Goal: Navigation & Orientation: Find specific page/section

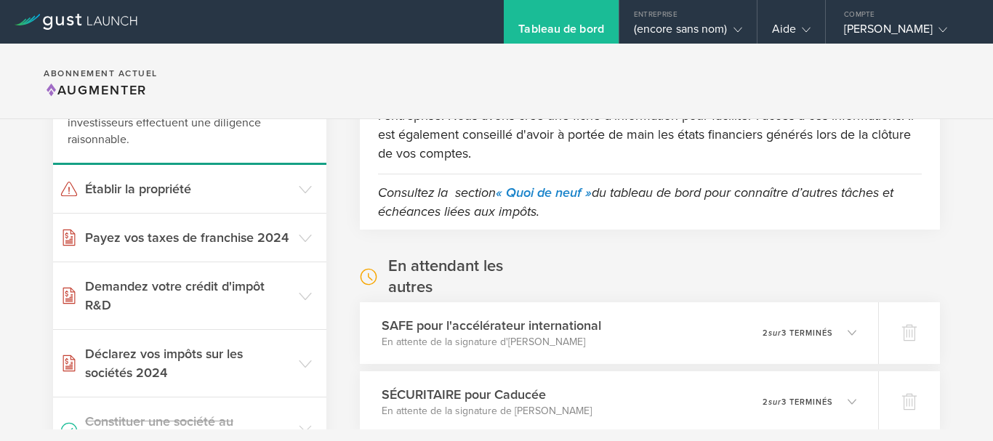
scroll to position [159, 0]
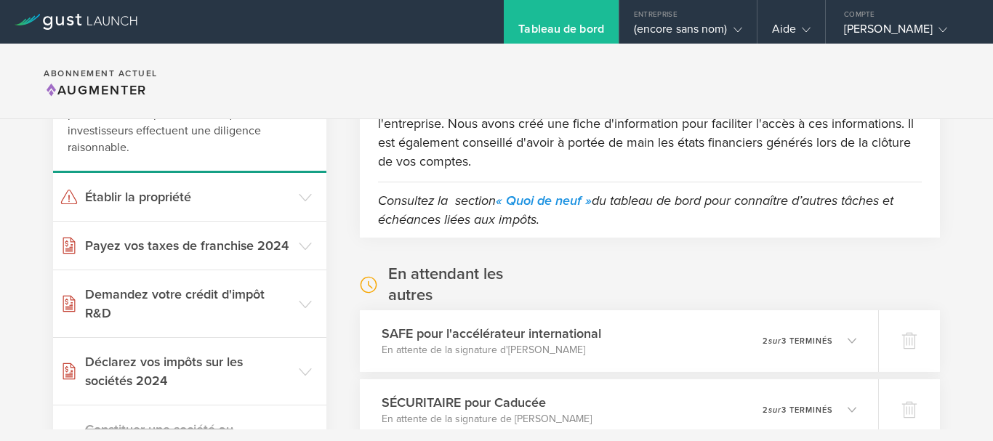
click at [532, 195] on font "« Quoi de neuf »" at bounding box center [544, 201] width 96 height 16
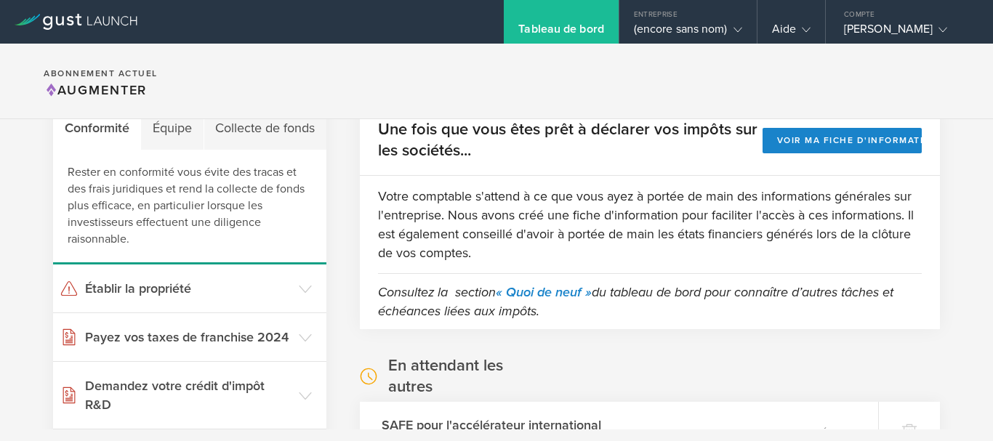
scroll to position [0, 0]
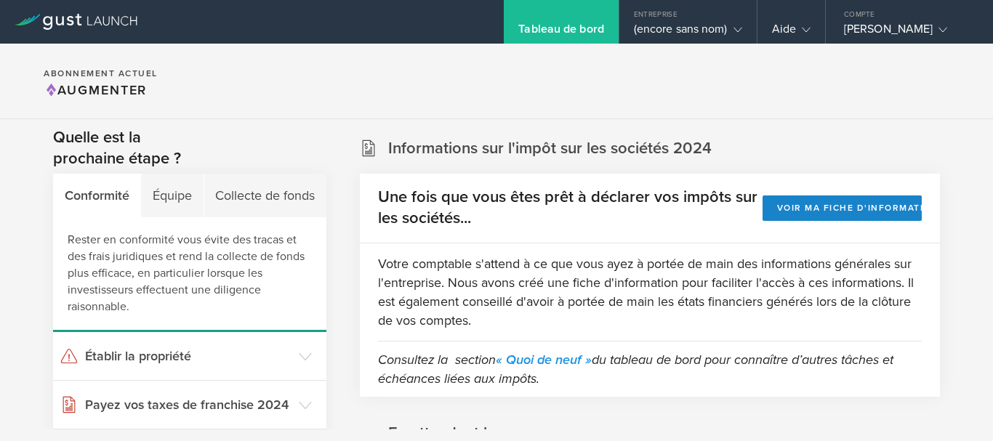
click at [549, 361] on font "« Quoi de neuf »" at bounding box center [544, 360] width 96 height 16
click at [634, 27] on font "(encore sans nom)" at bounding box center [681, 29] width 94 height 15
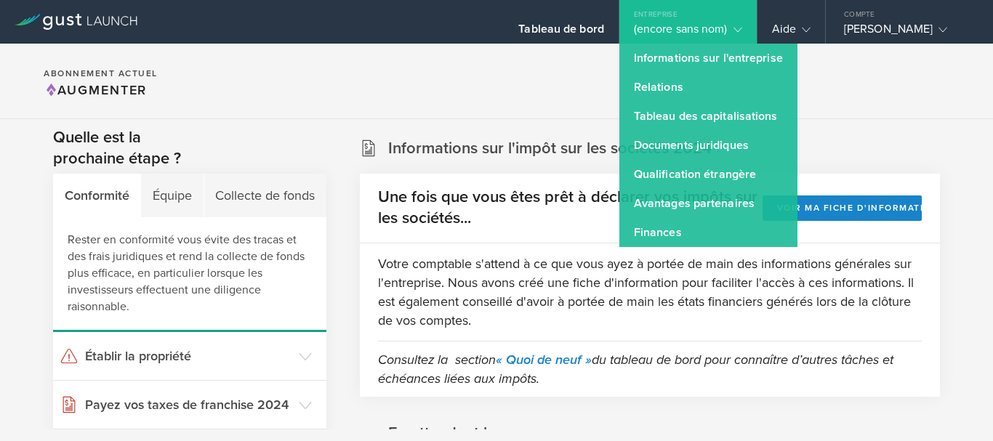
click at [634, 228] on font "Finances" at bounding box center [658, 232] width 48 height 15
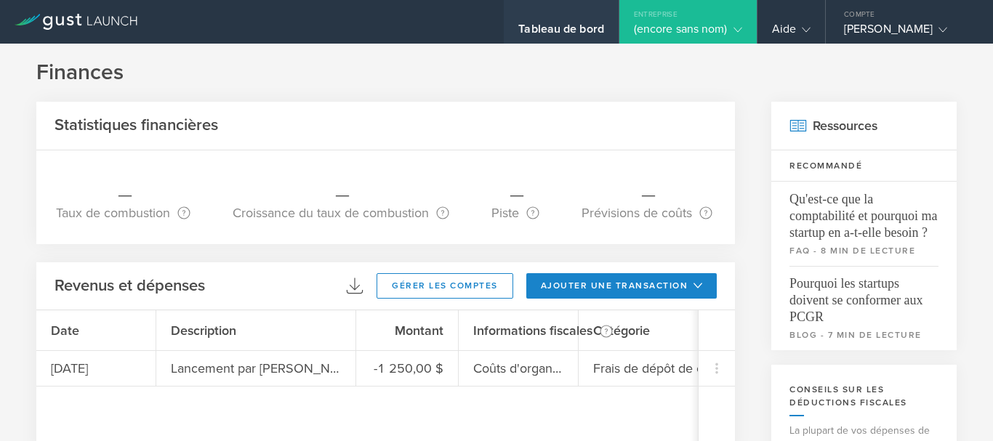
click at [524, 31] on font "Tableau de bord" at bounding box center [561, 29] width 86 height 15
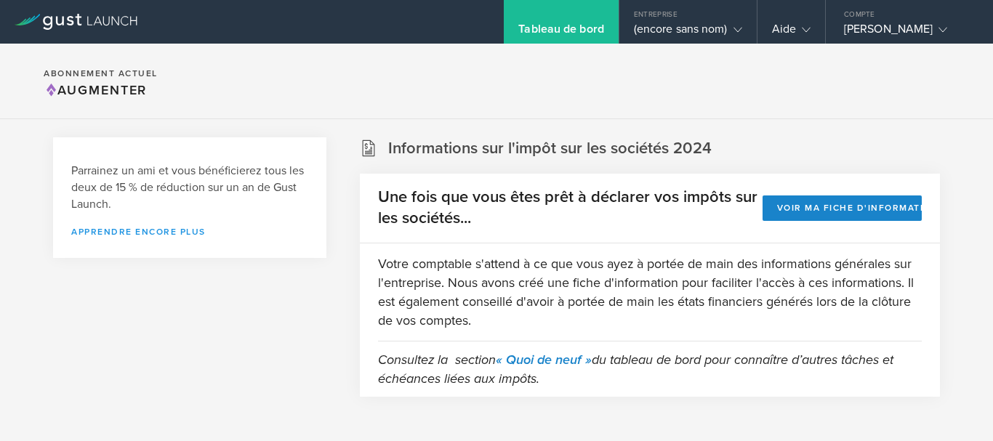
click at [147, 231] on font "Apprendre encore plus" at bounding box center [138, 232] width 135 height 10
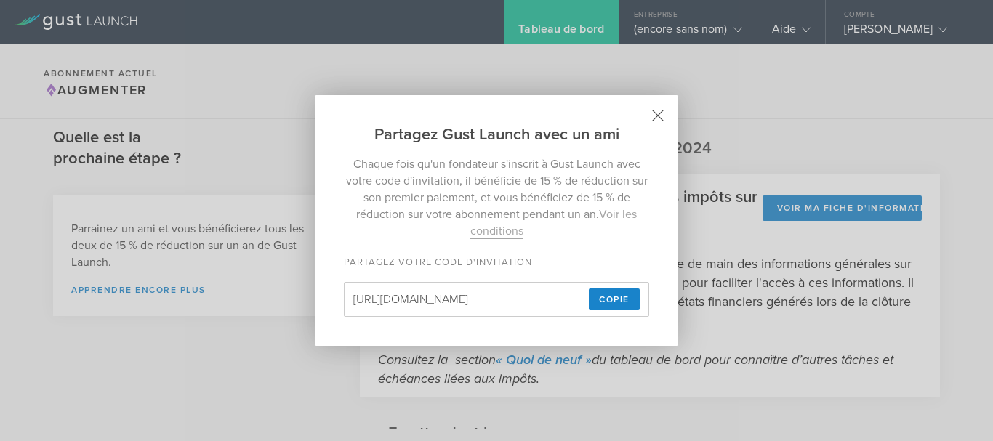
click at [654, 112] on icon at bounding box center [658, 116] width 11 height 11
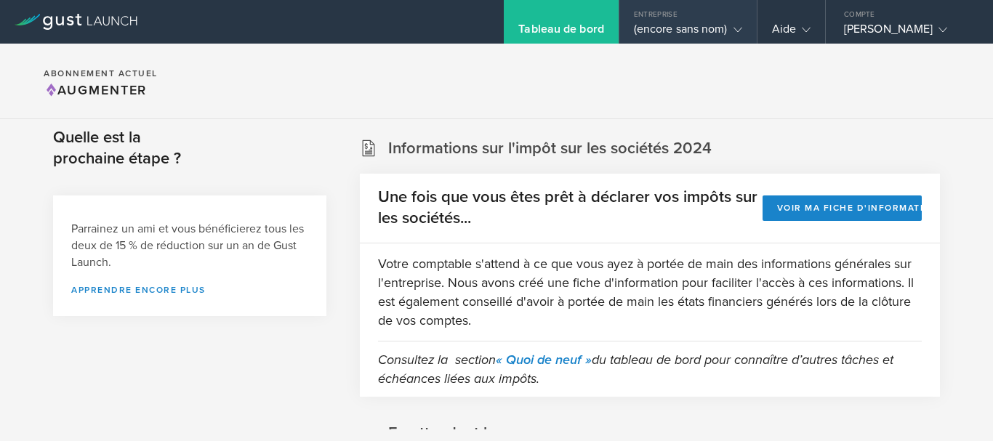
click at [639, 26] on font "(encore sans nom)" at bounding box center [681, 29] width 94 height 15
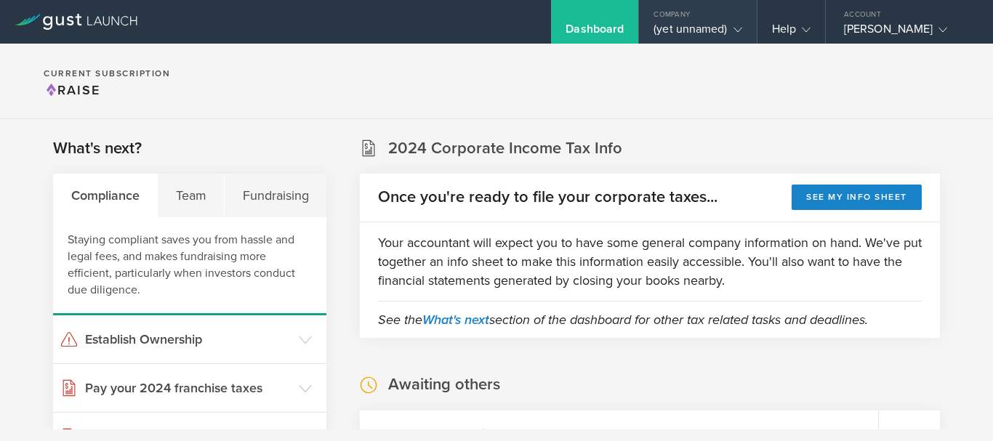
click at [639, 20] on div "Company" at bounding box center [697, 11] width 117 height 22
